Goal: Transaction & Acquisition: Purchase product/service

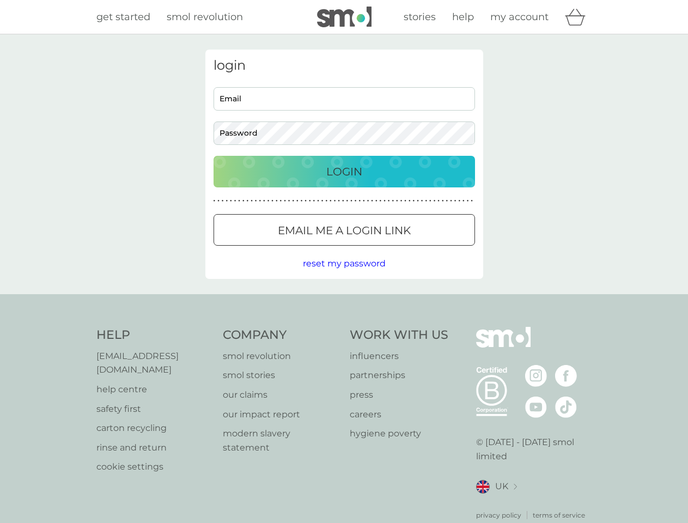
click at [578, 17] on icon "basket" at bounding box center [575, 17] width 21 height 17
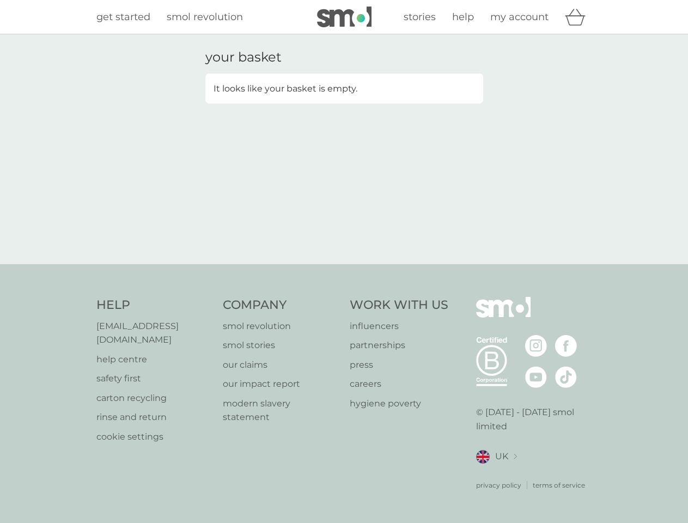
click at [344, 264] on div "your basket It looks like your basket is empty." at bounding box center [344, 149] width 688 height 230
click at [496, 473] on div "privacy policy terms of service" at bounding box center [534, 476] width 116 height 27
